Goal: Transaction & Acquisition: Download file/media

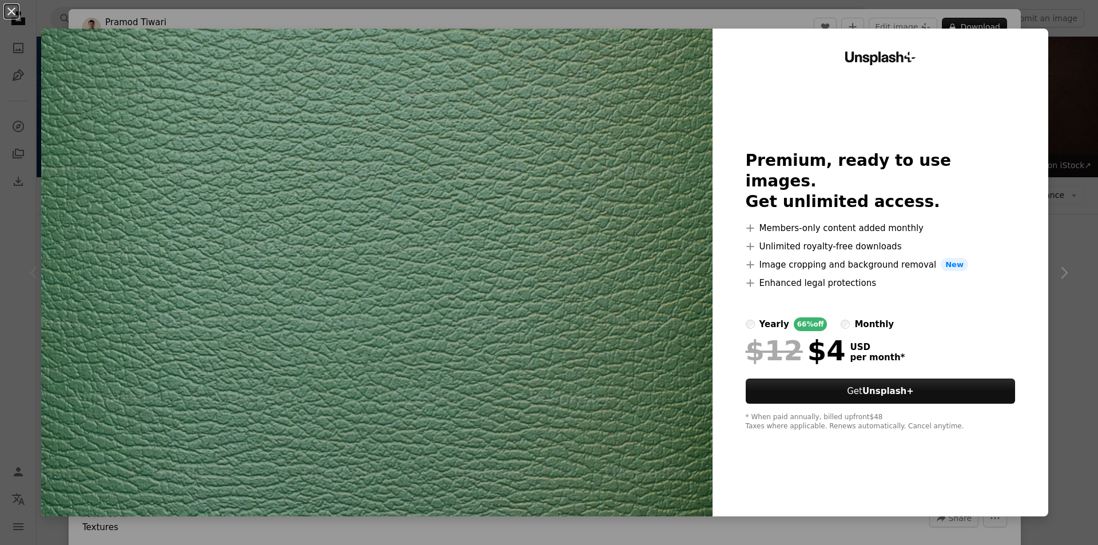
scroll to position [171, 0]
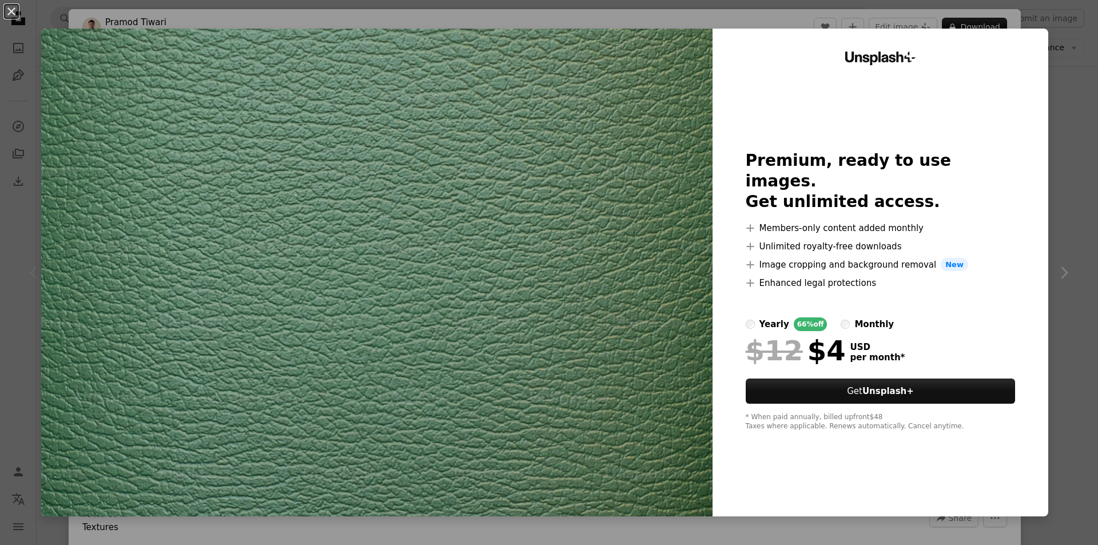
drag, startPoint x: 433, startPoint y: 198, endPoint x: 381, endPoint y: 205, distance: 52.5
click at [381, 205] on img at bounding box center [376, 273] width 671 height 488
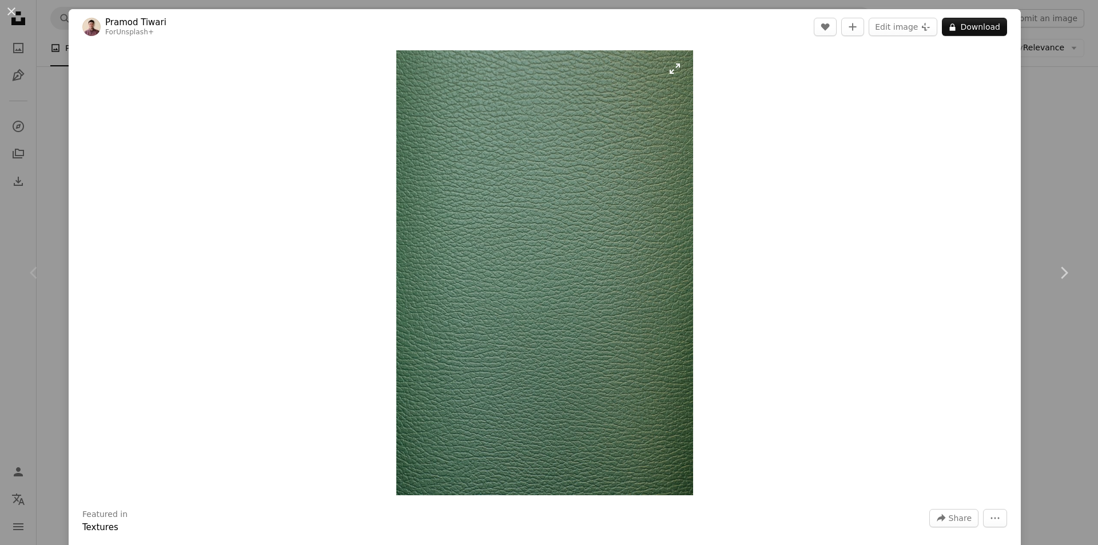
click at [529, 170] on img "Zoom in on this image" at bounding box center [544, 272] width 297 height 445
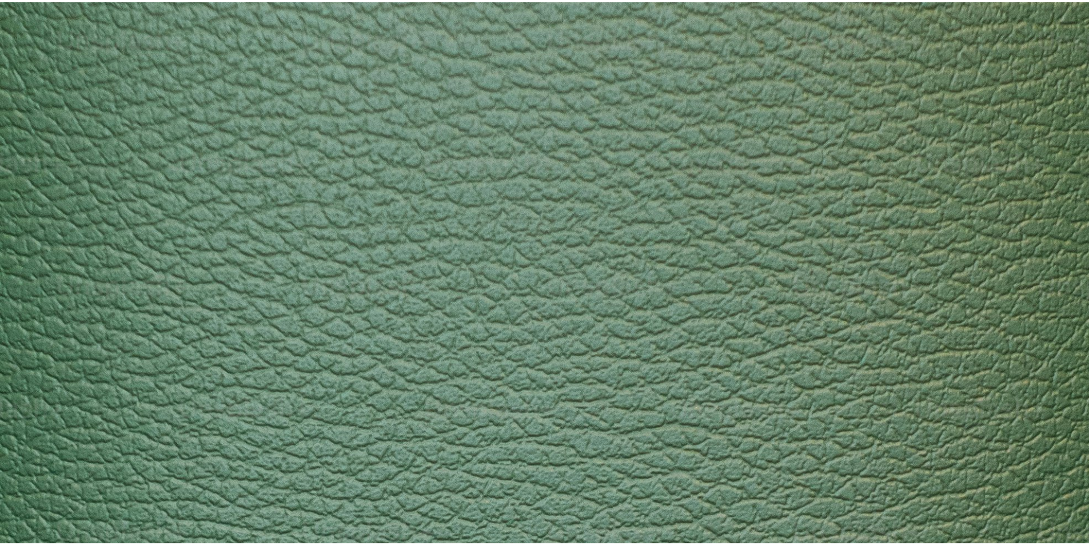
scroll to position [538, 0]
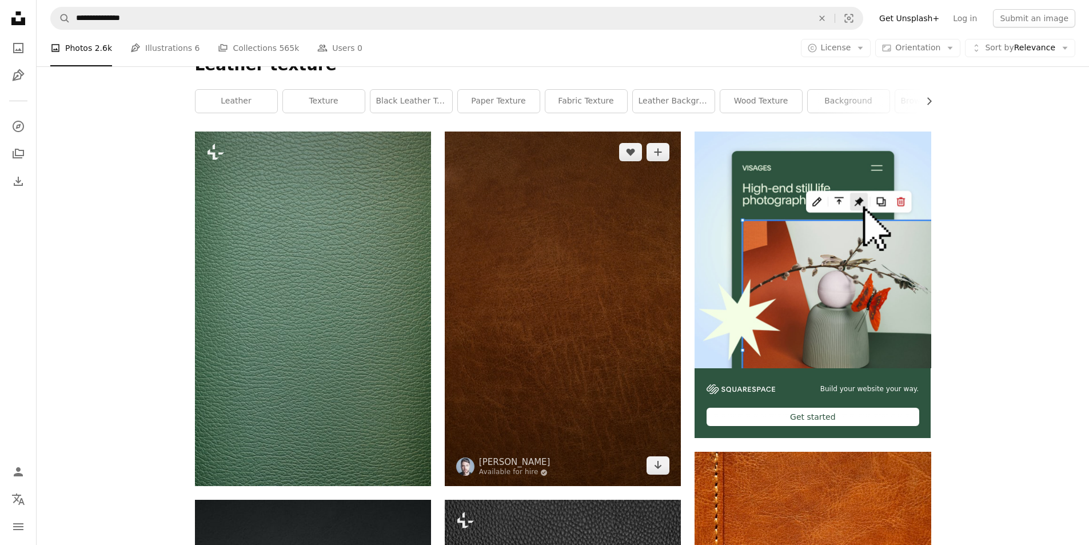
click at [529, 170] on img at bounding box center [563, 308] width 236 height 354
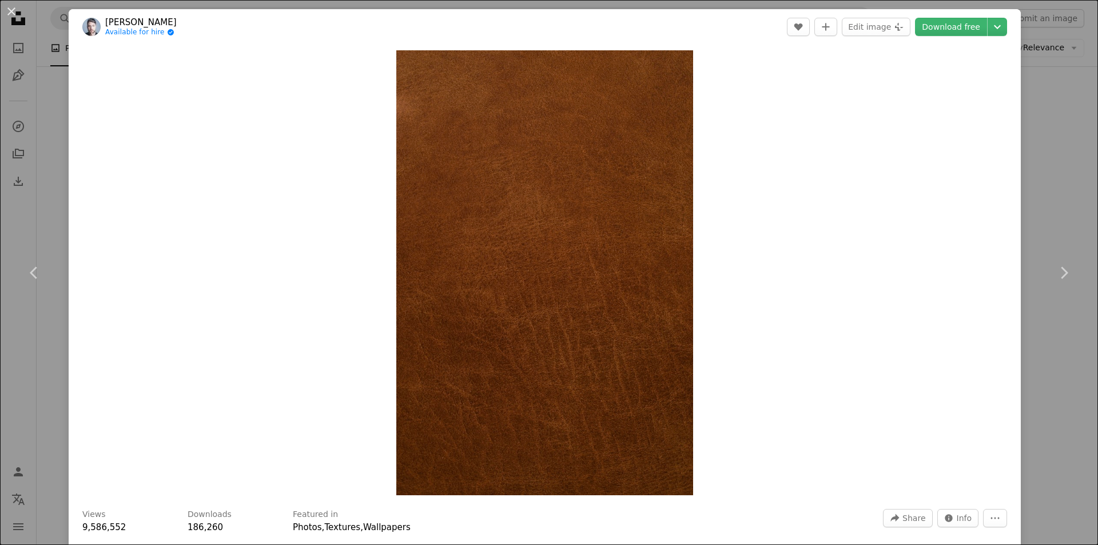
click at [1034, 78] on div "An X shape Chevron left Chevron right [PERSON_NAME] Available for hire A checkm…" at bounding box center [549, 272] width 1098 height 545
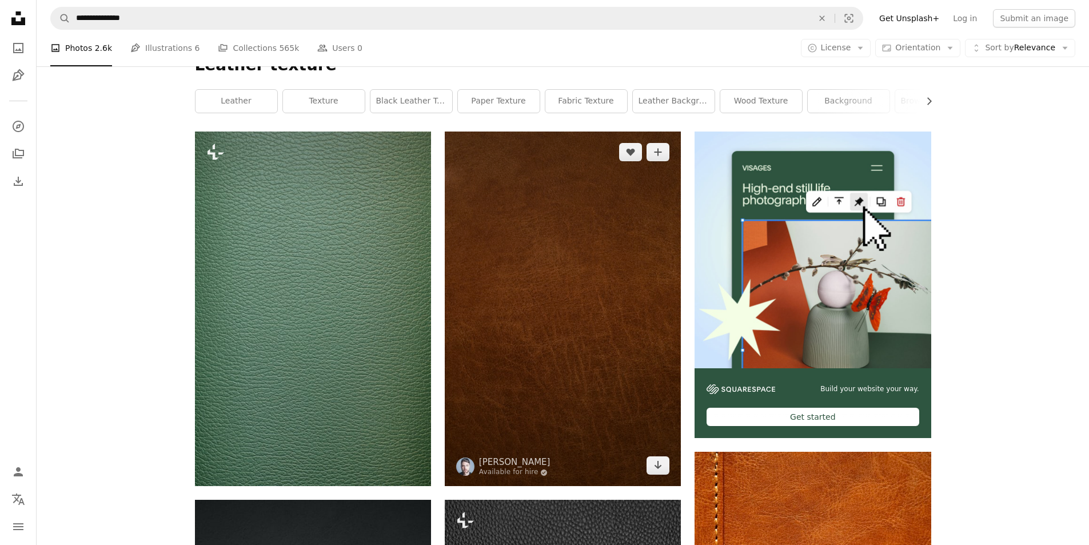
click at [526, 176] on img at bounding box center [563, 308] width 236 height 354
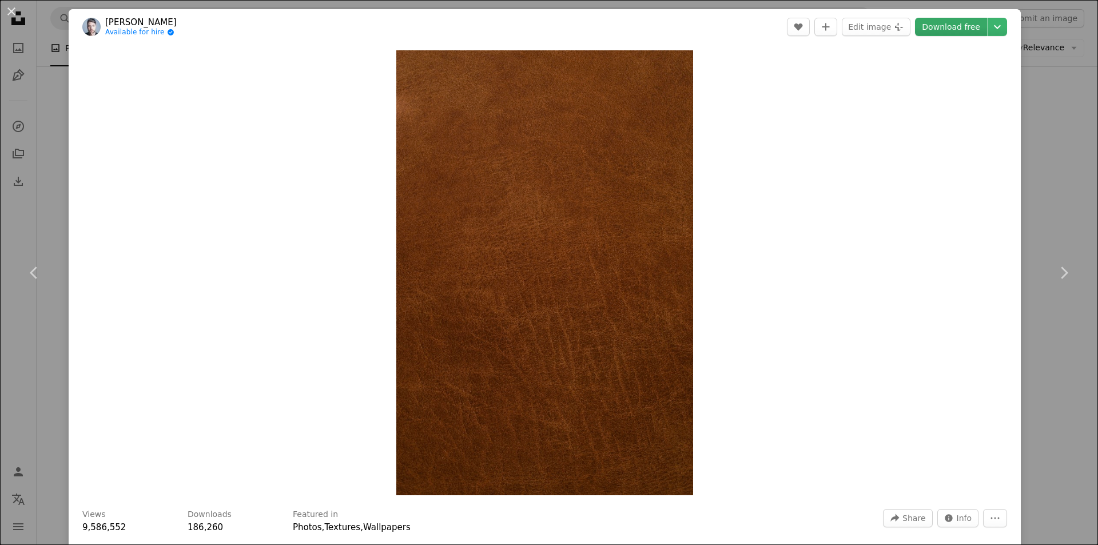
click at [949, 32] on link "Download free" at bounding box center [951, 27] width 72 height 18
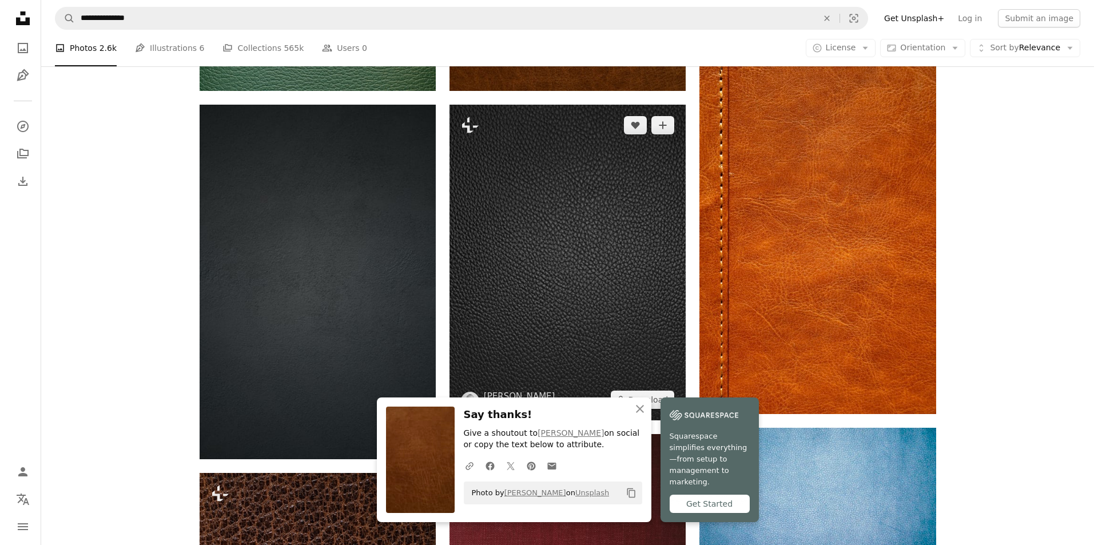
scroll to position [514, 0]
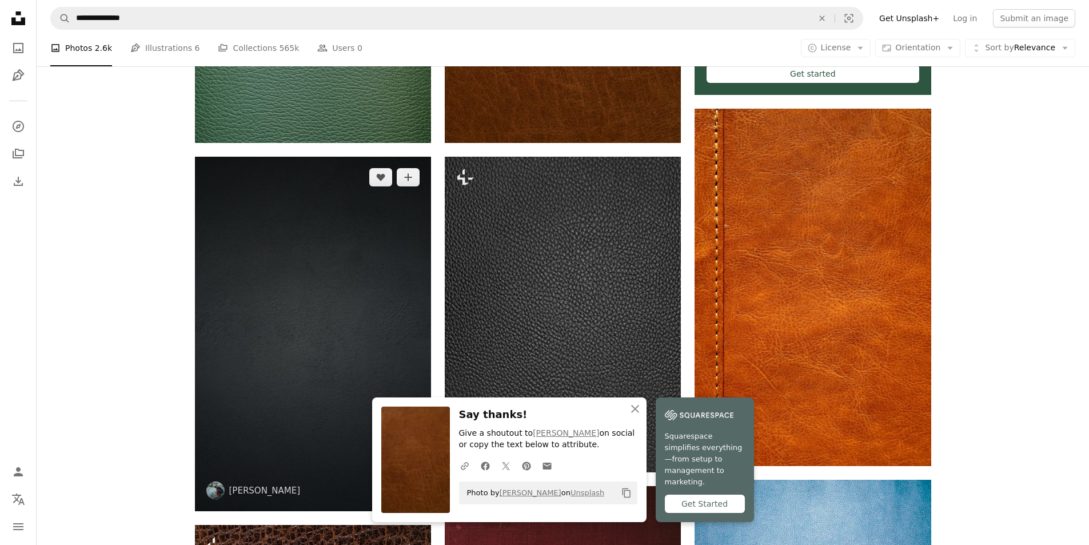
click at [346, 277] on img at bounding box center [313, 334] width 236 height 354
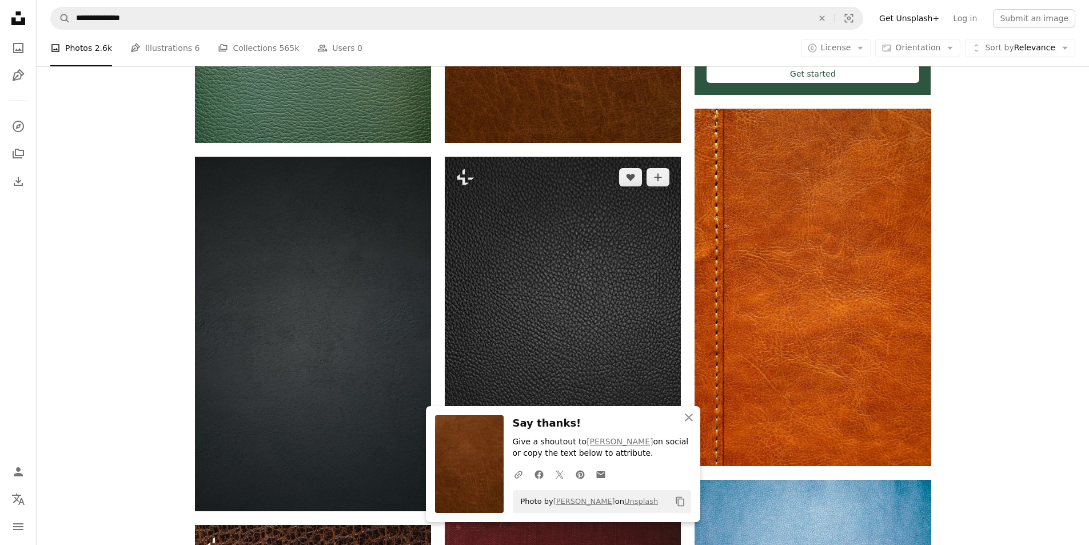
click at [506, 225] on img at bounding box center [563, 314] width 236 height 315
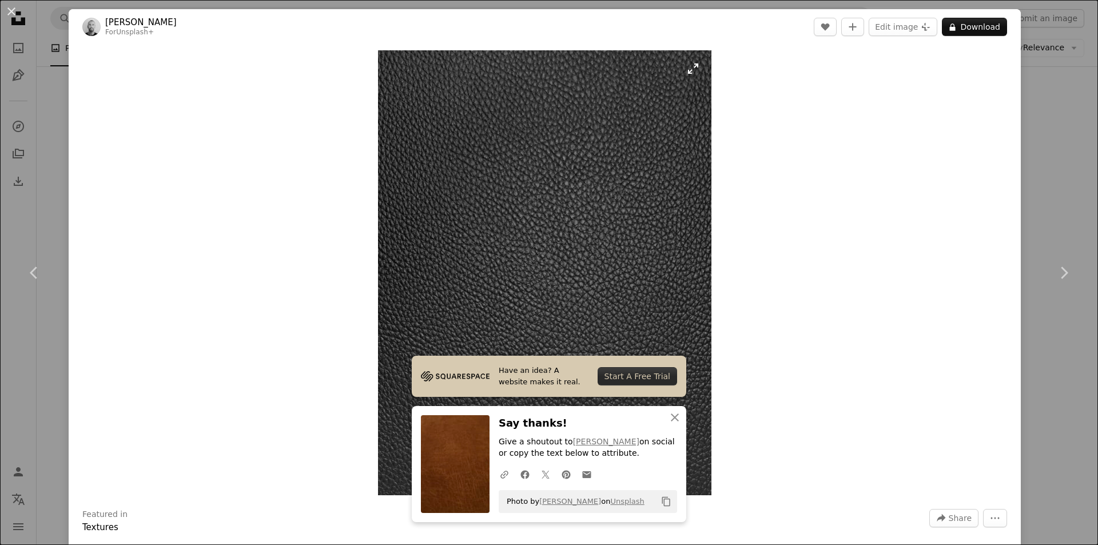
click at [461, 189] on img "Zoom in on this image" at bounding box center [545, 272] width 334 height 445
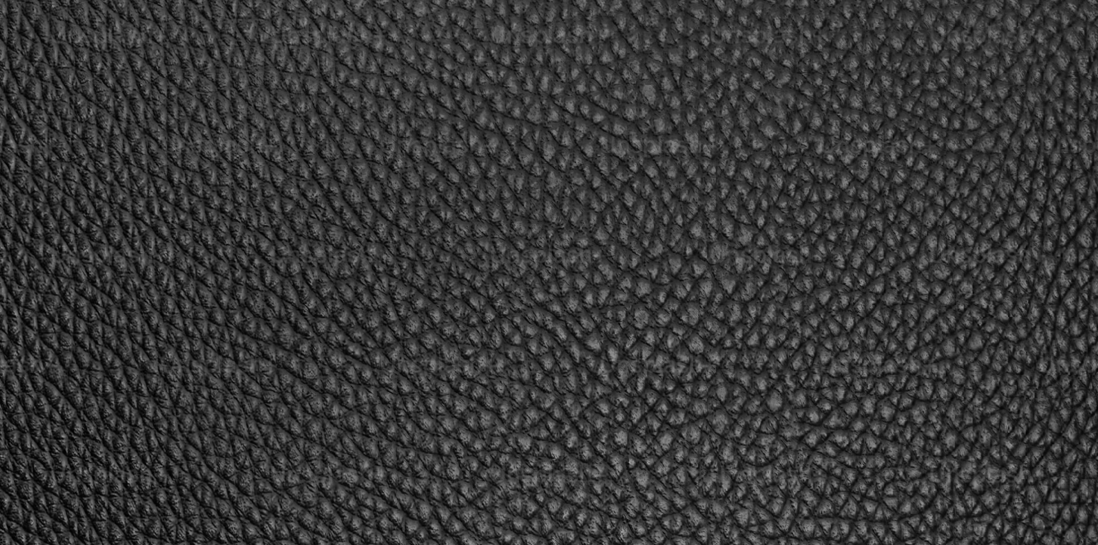
scroll to position [449, 0]
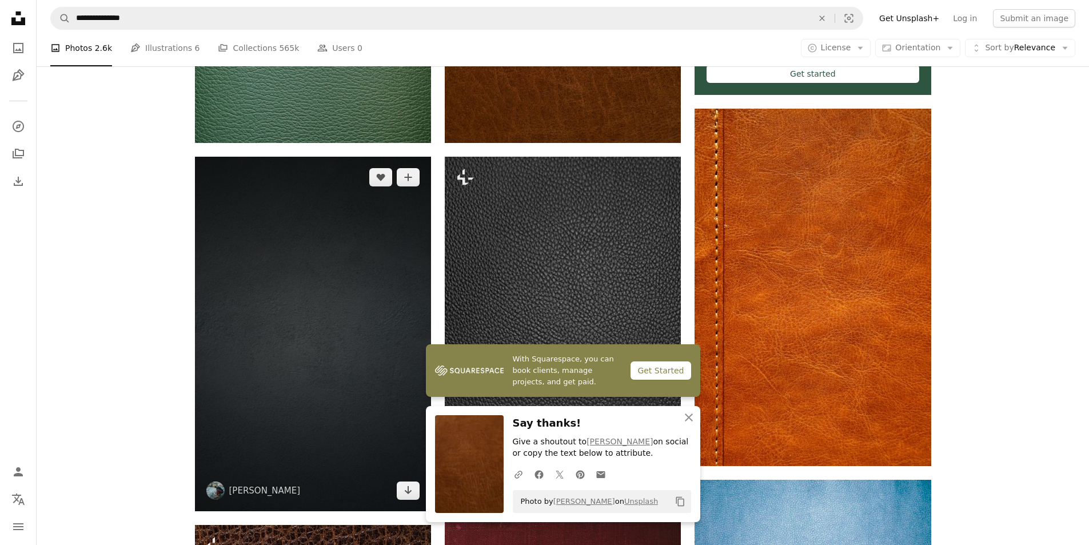
click at [338, 254] on img at bounding box center [313, 334] width 236 height 354
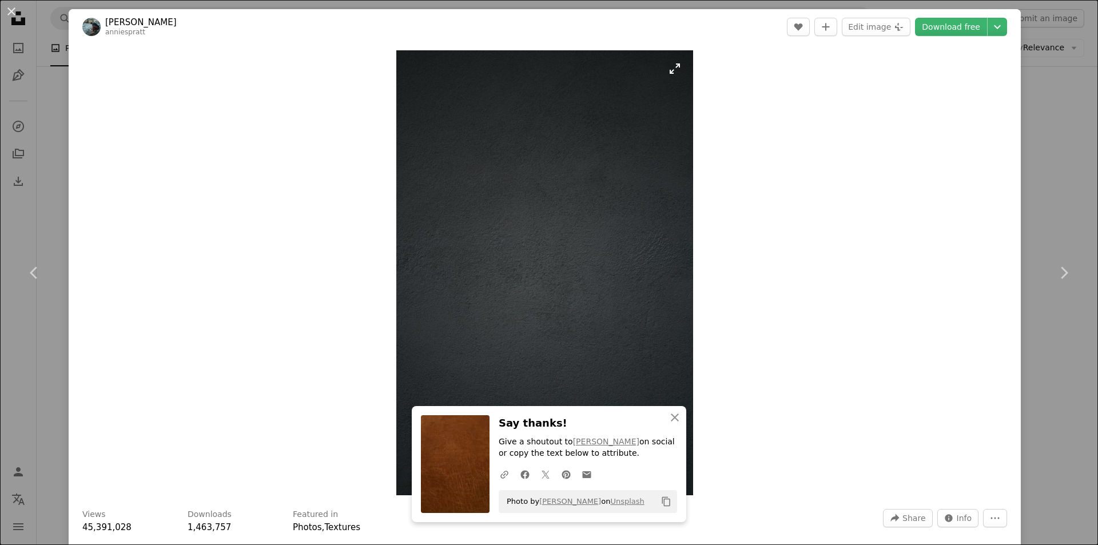
click at [550, 183] on img "Zoom in on this image" at bounding box center [544, 272] width 297 height 445
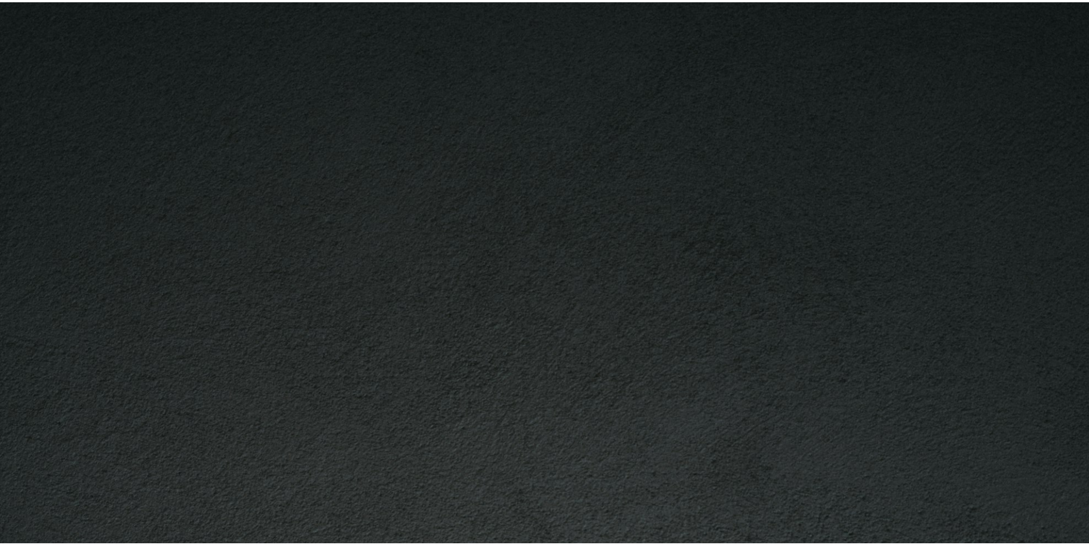
scroll to position [539, 0]
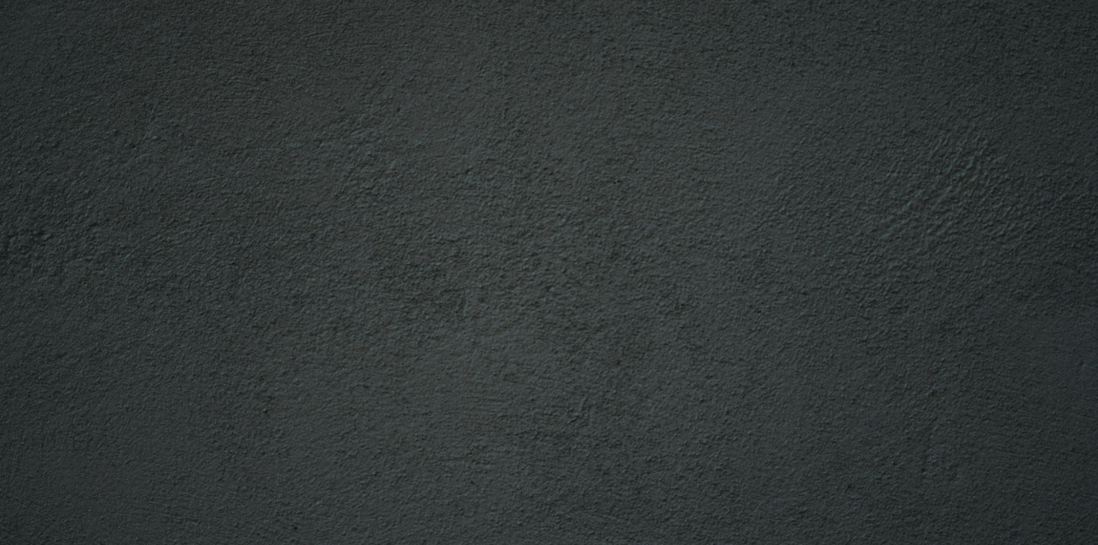
drag, startPoint x: 541, startPoint y: 186, endPoint x: 420, endPoint y: 224, distance: 127.3
click at [420, 223] on img "Zoom out on this image" at bounding box center [548, 284] width 1099 height 1648
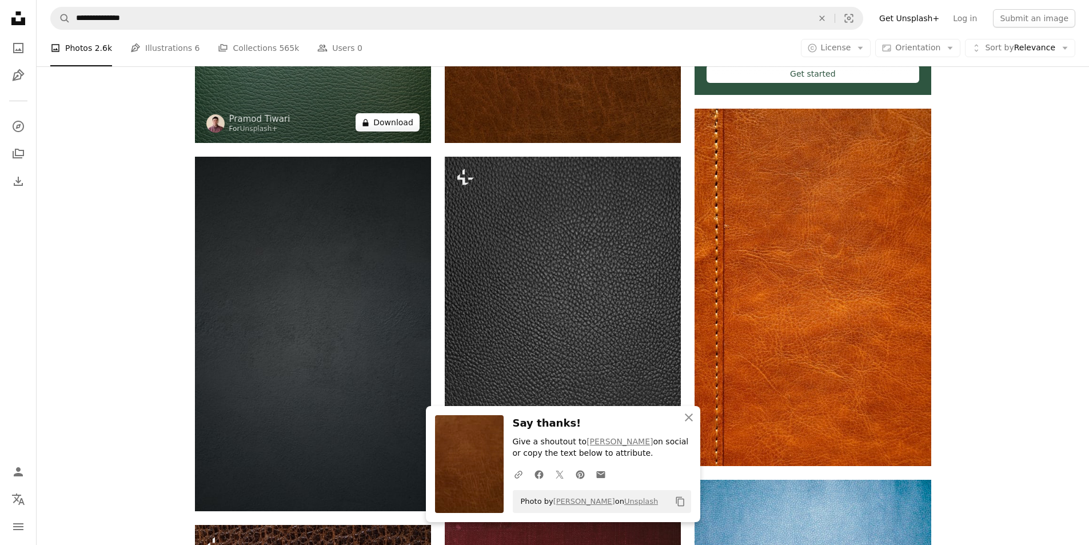
click at [359, 118] on button "A lock Download" at bounding box center [388, 122] width 64 height 18
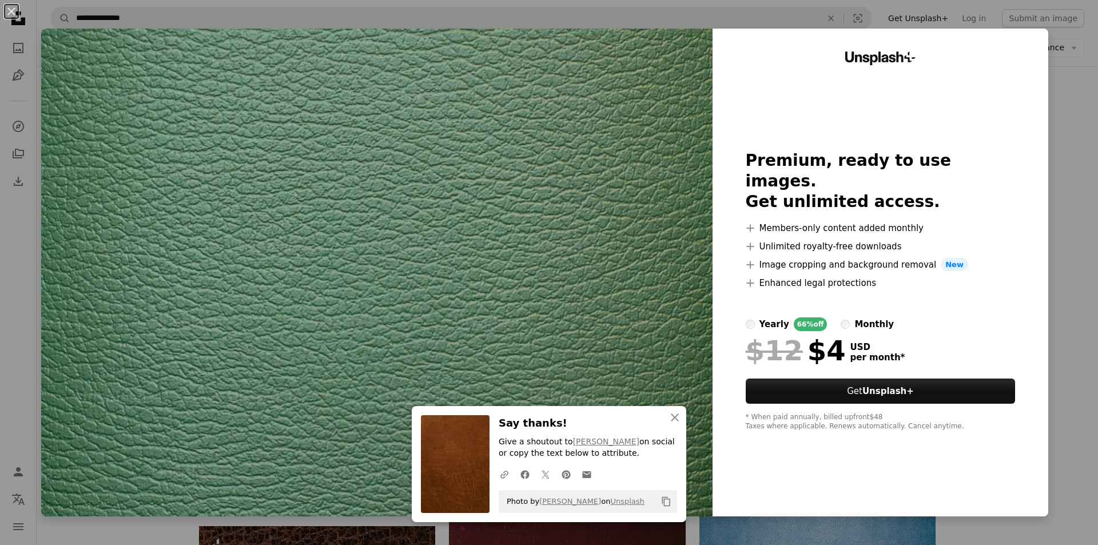
click at [365, 130] on img at bounding box center [376, 273] width 671 height 488
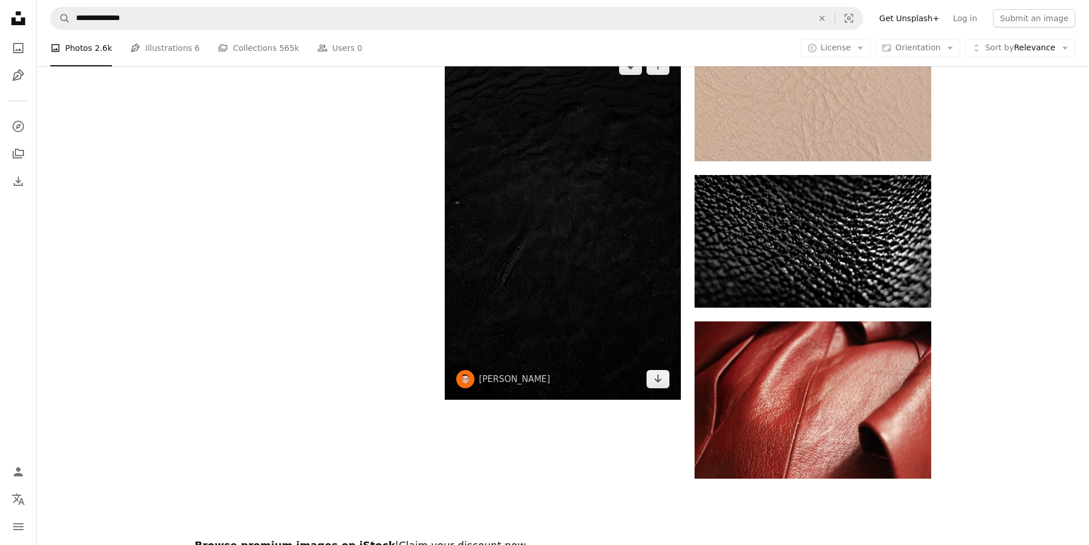
scroll to position [2058, 0]
